Goal: Transaction & Acquisition: Purchase product/service

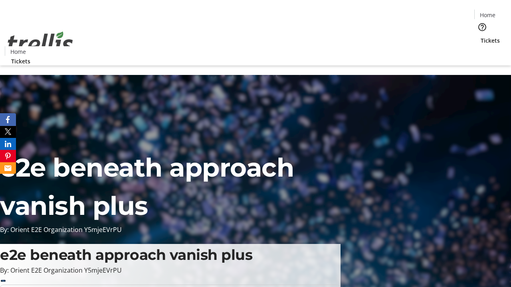
click at [480, 36] on span "Tickets" at bounding box center [489, 40] width 19 height 8
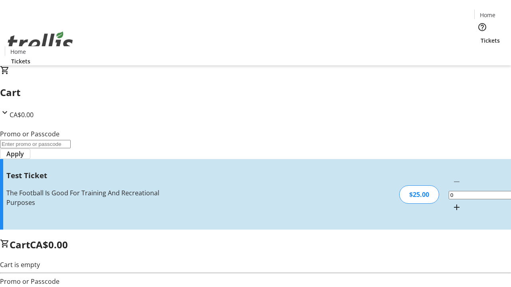
click at [452, 203] on mat-icon "Increment by one" at bounding box center [457, 208] width 10 height 10
type input "1"
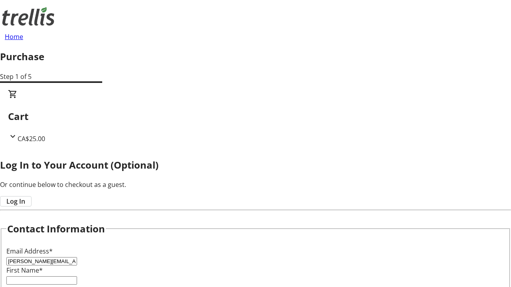
type input "[PERSON_NAME][EMAIL_ADDRESS][DOMAIN_NAME]"
type input "[PERSON_NAME]"
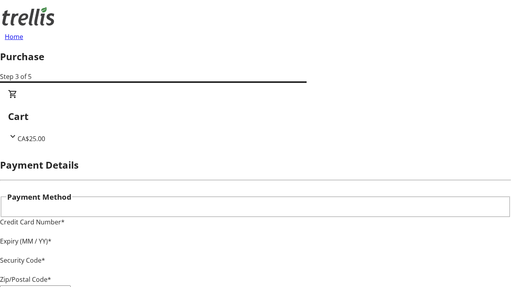
type input "V1Y 0C2"
